Goal: Check status

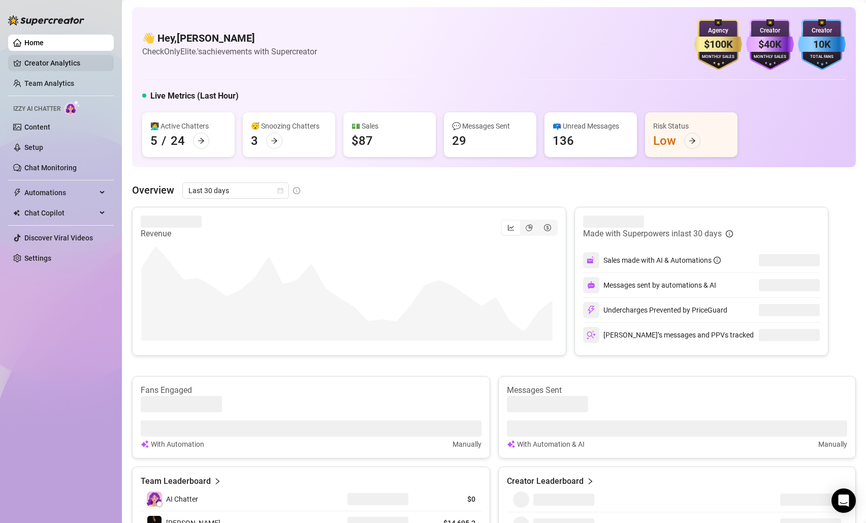
click at [52, 65] on link "Creator Analytics" at bounding box center [64, 63] width 81 height 16
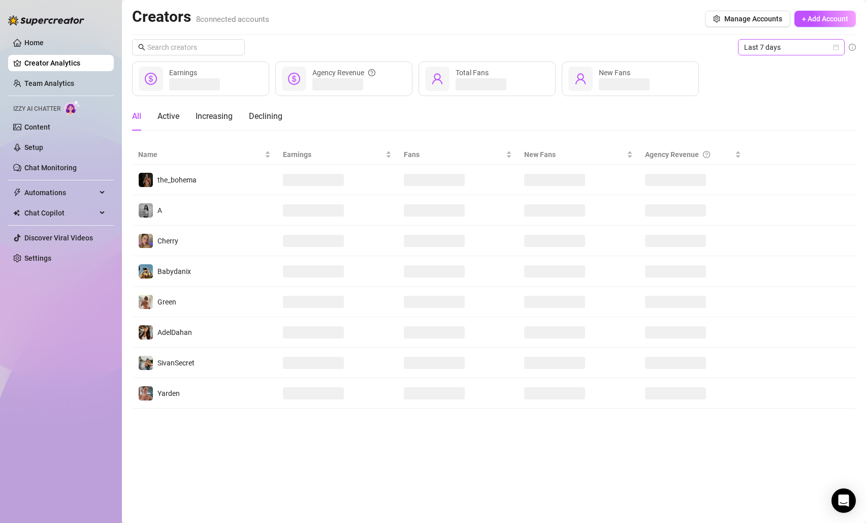
click at [786, 47] on span "Last 7 days" at bounding box center [791, 47] width 95 height 15
click at [779, 69] on div "Last 24 hours" at bounding box center [792, 67] width 90 height 11
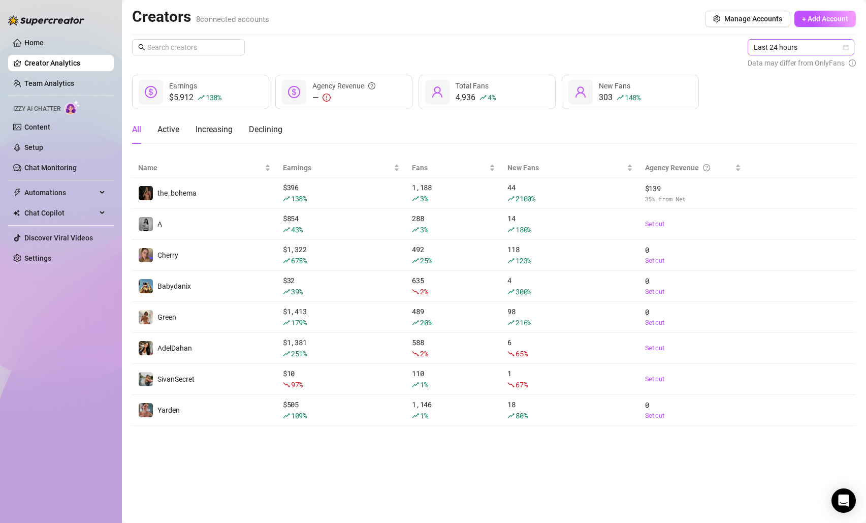
click at [810, 49] on span "Last 24 hours" at bounding box center [801, 47] width 95 height 15
click at [787, 87] on div "Last 7 days" at bounding box center [802, 83] width 90 height 11
